Goal: Task Accomplishment & Management: Complete application form

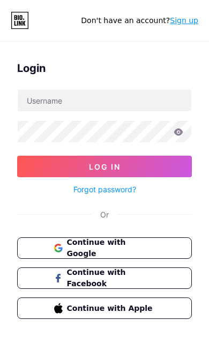
click at [153, 246] on span "Continue with Google" at bounding box center [111, 248] width 89 height 23
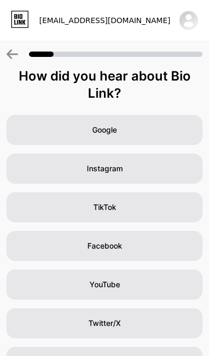
click at [18, 19] on icon at bounding box center [20, 19] width 18 height 17
click at [10, 54] on icon at bounding box center [11, 54] width 11 height 10
click at [8, 58] on icon at bounding box center [12, 54] width 12 height 10
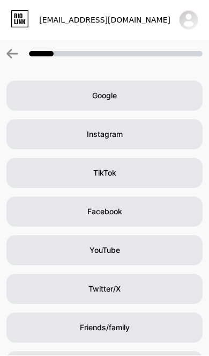
scroll to position [33, 0]
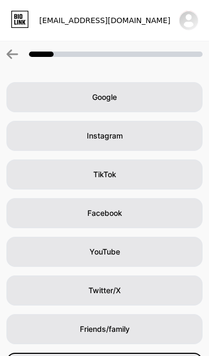
scroll to position [0, 0]
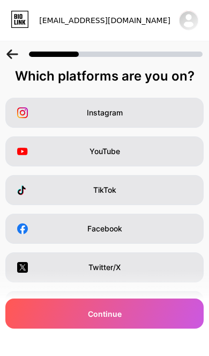
click at [24, 106] on div "Instagram" at bounding box center [104, 113] width 198 height 30
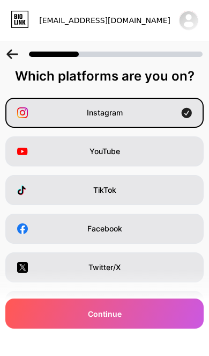
click at [99, 326] on div "Continue" at bounding box center [104, 313] width 198 height 30
